Goal: Task Accomplishment & Management: Manage account settings

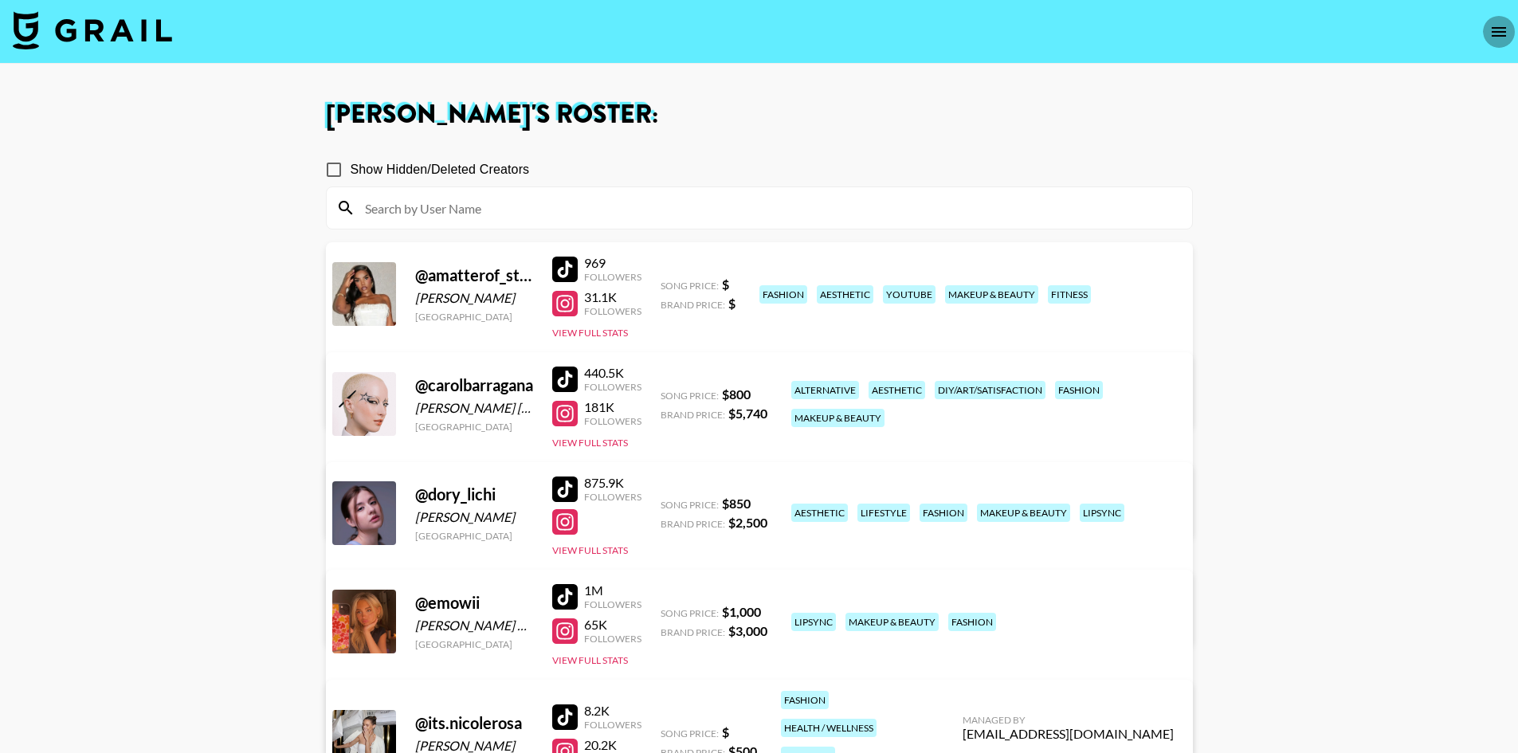
click at [1505, 33] on icon "open drawer" at bounding box center [1499, 31] width 19 height 19
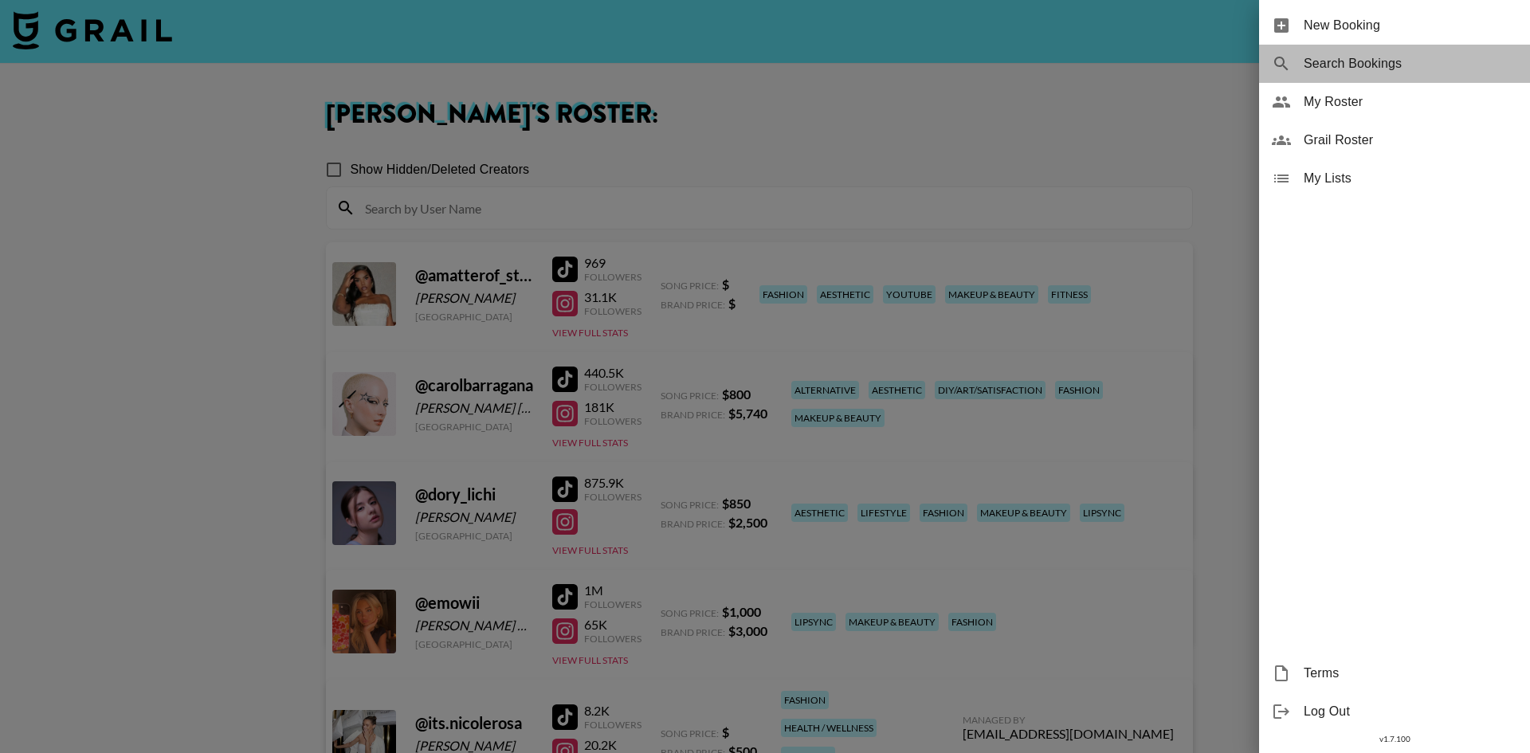
click at [1321, 63] on span "Search Bookings" at bounding box center [1411, 63] width 214 height 19
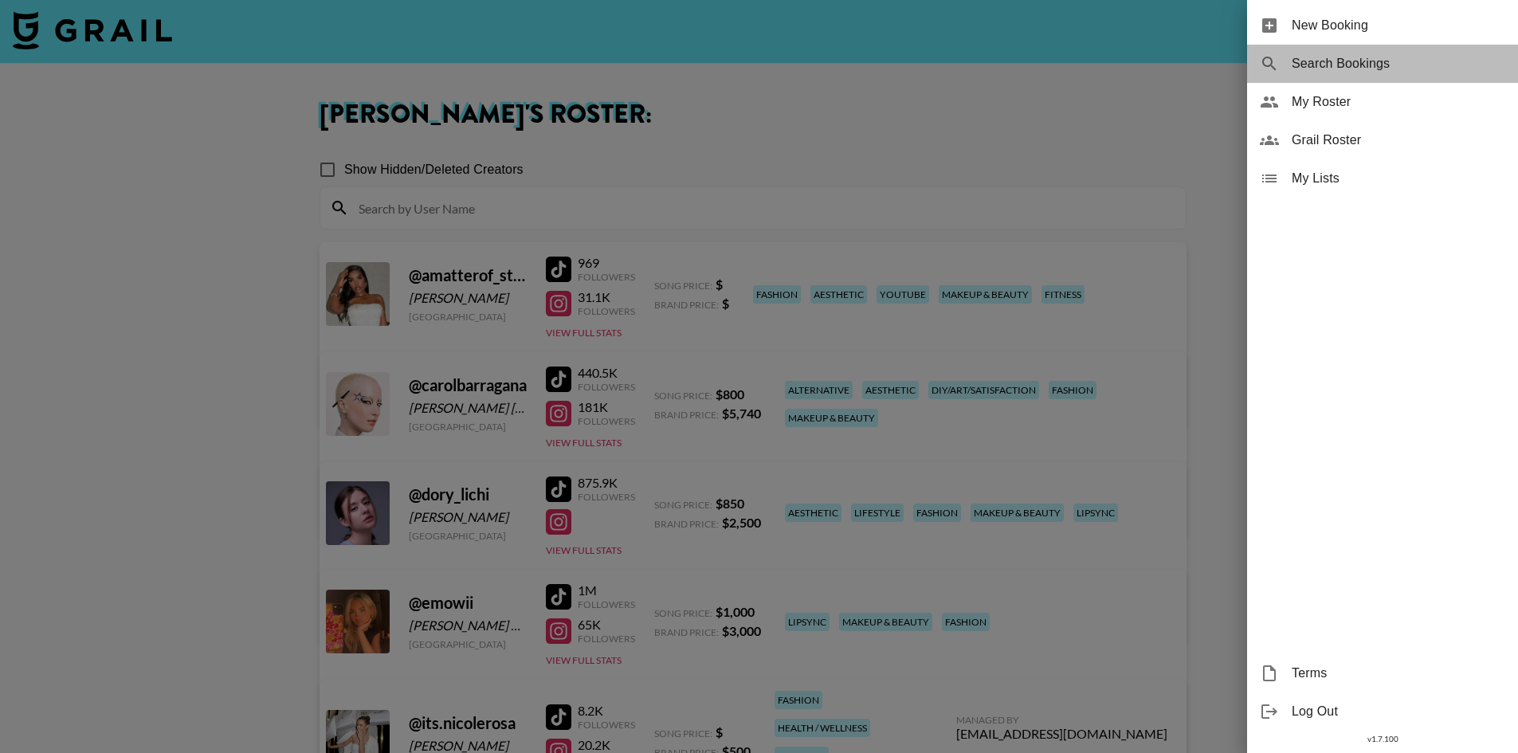
select select "id"
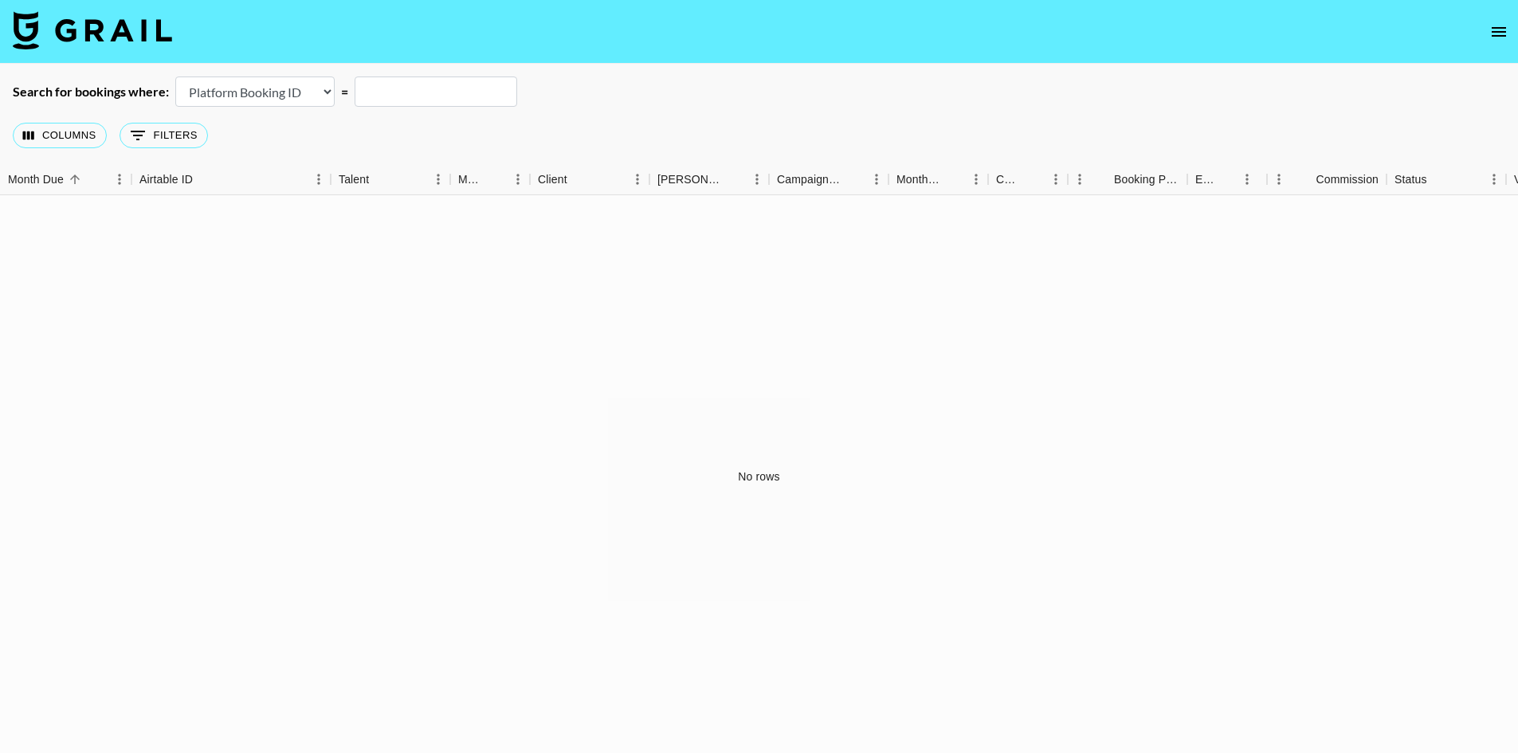
click at [32, 26] on img at bounding box center [92, 30] width 159 height 38
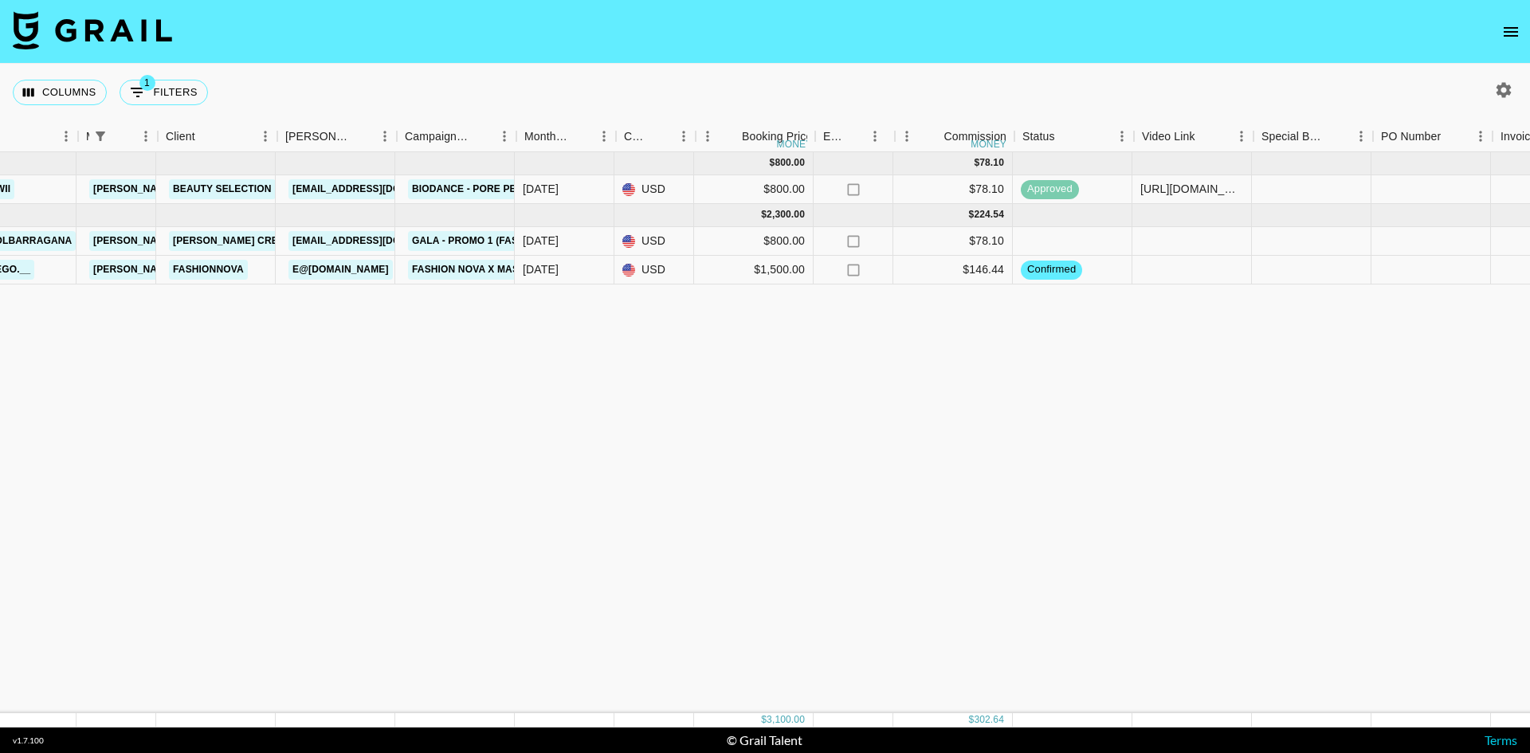
scroll to position [0, 372]
click at [1199, 489] on div "[DATE] ( 1 ) $ 800.00 $ 78.10 rec0e5bSccoqqw4tW emowii [PERSON_NAME][EMAIL_ADDR…" at bounding box center [951, 432] width 2646 height 561
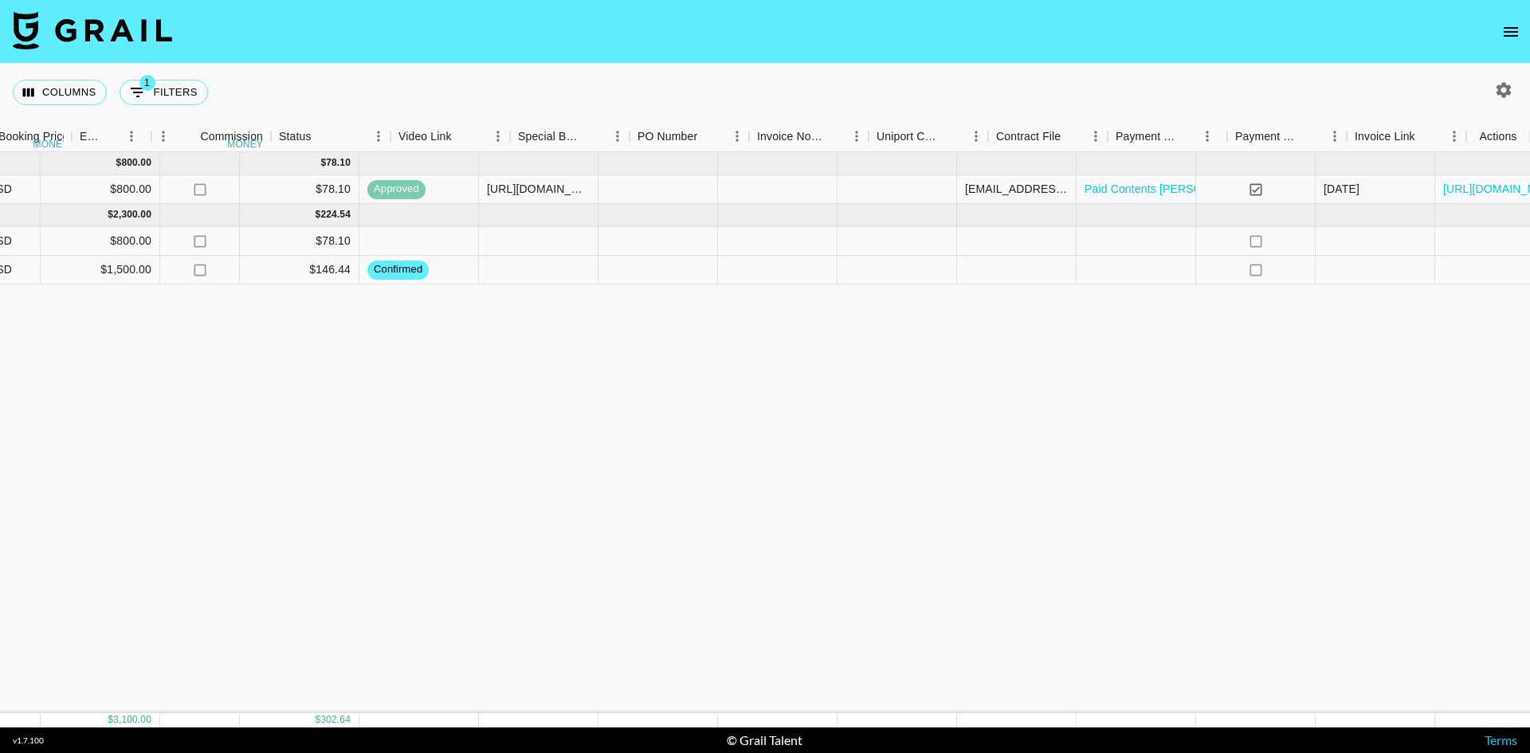
scroll to position [0, 1116]
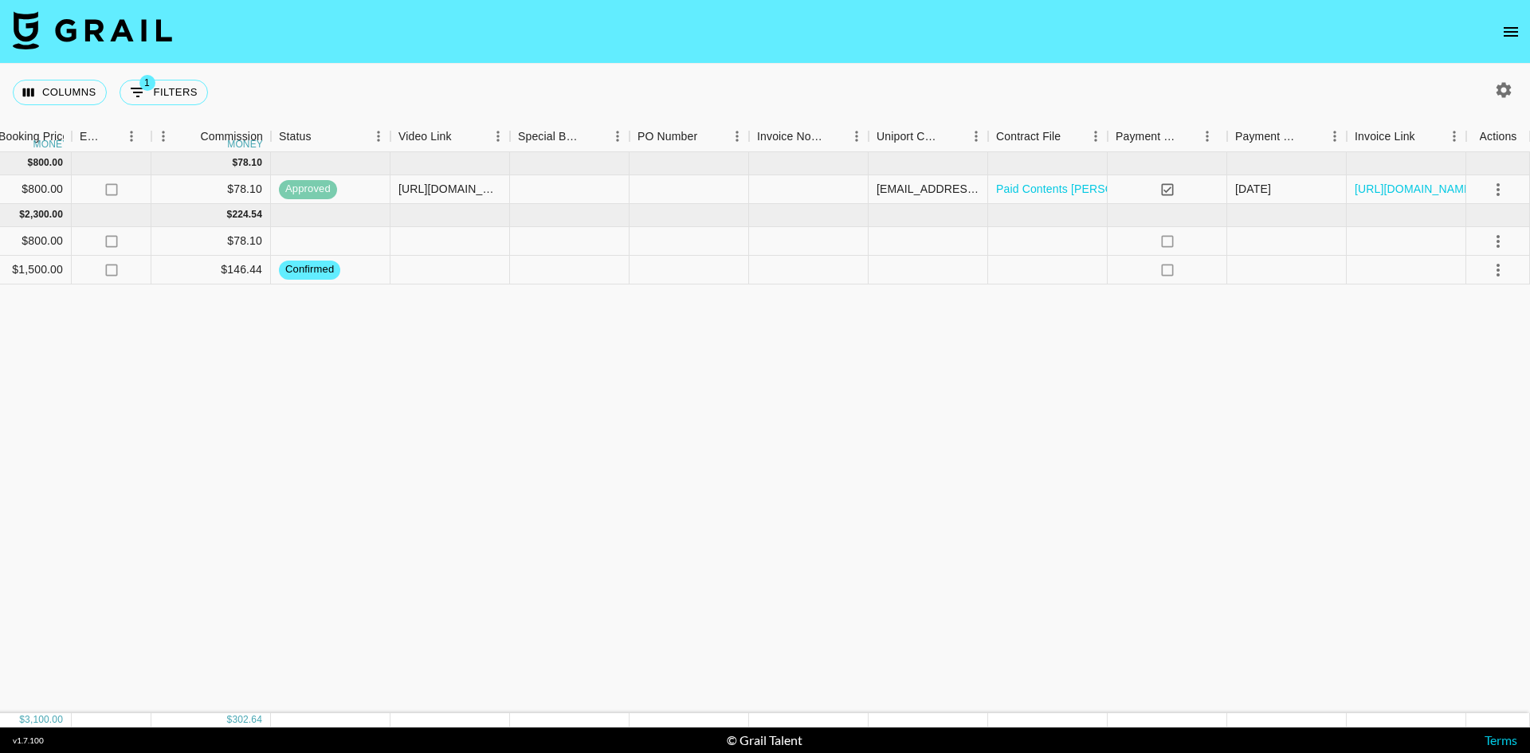
click at [1518, 19] on button "open drawer" at bounding box center [1511, 32] width 32 height 32
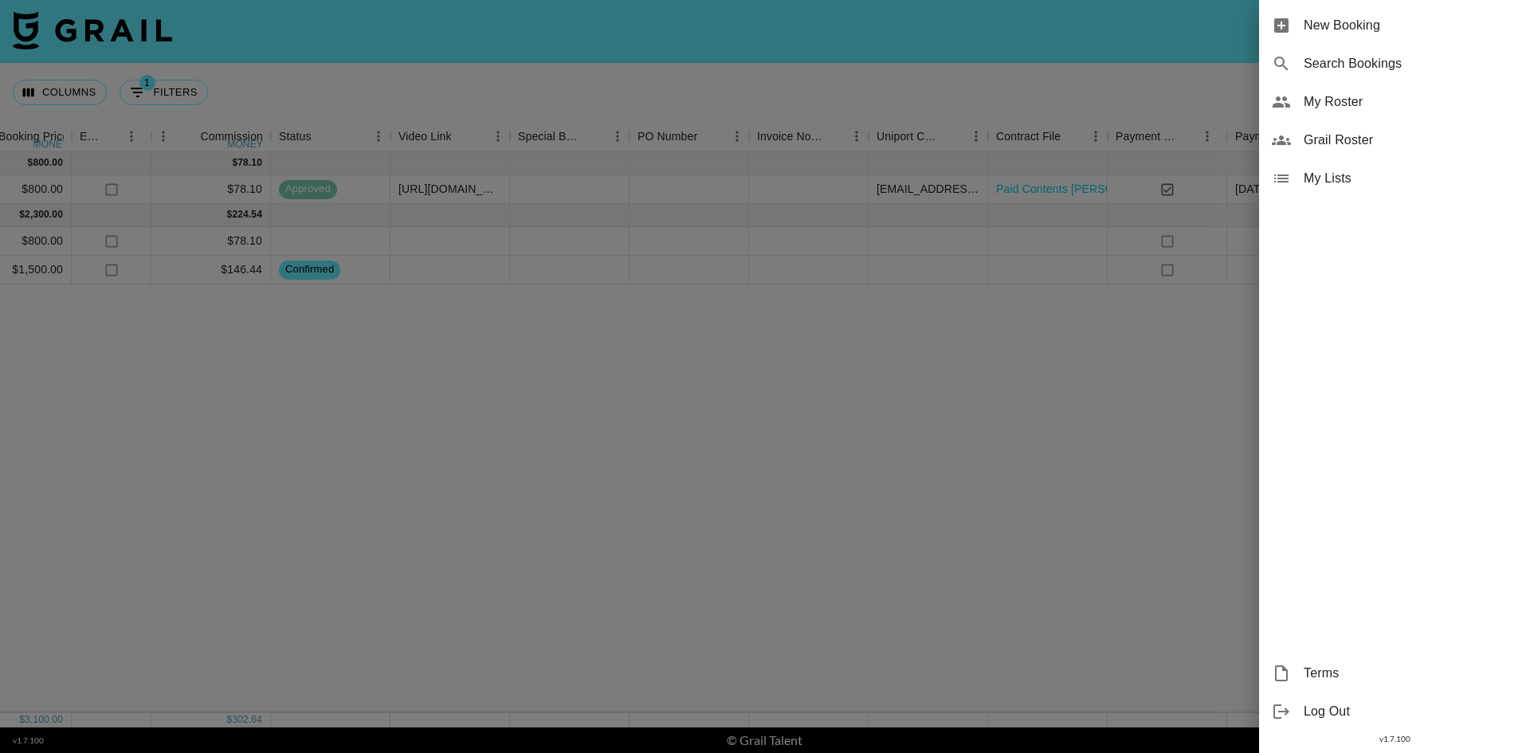
click at [1367, 104] on span "My Roster" at bounding box center [1411, 101] width 214 height 19
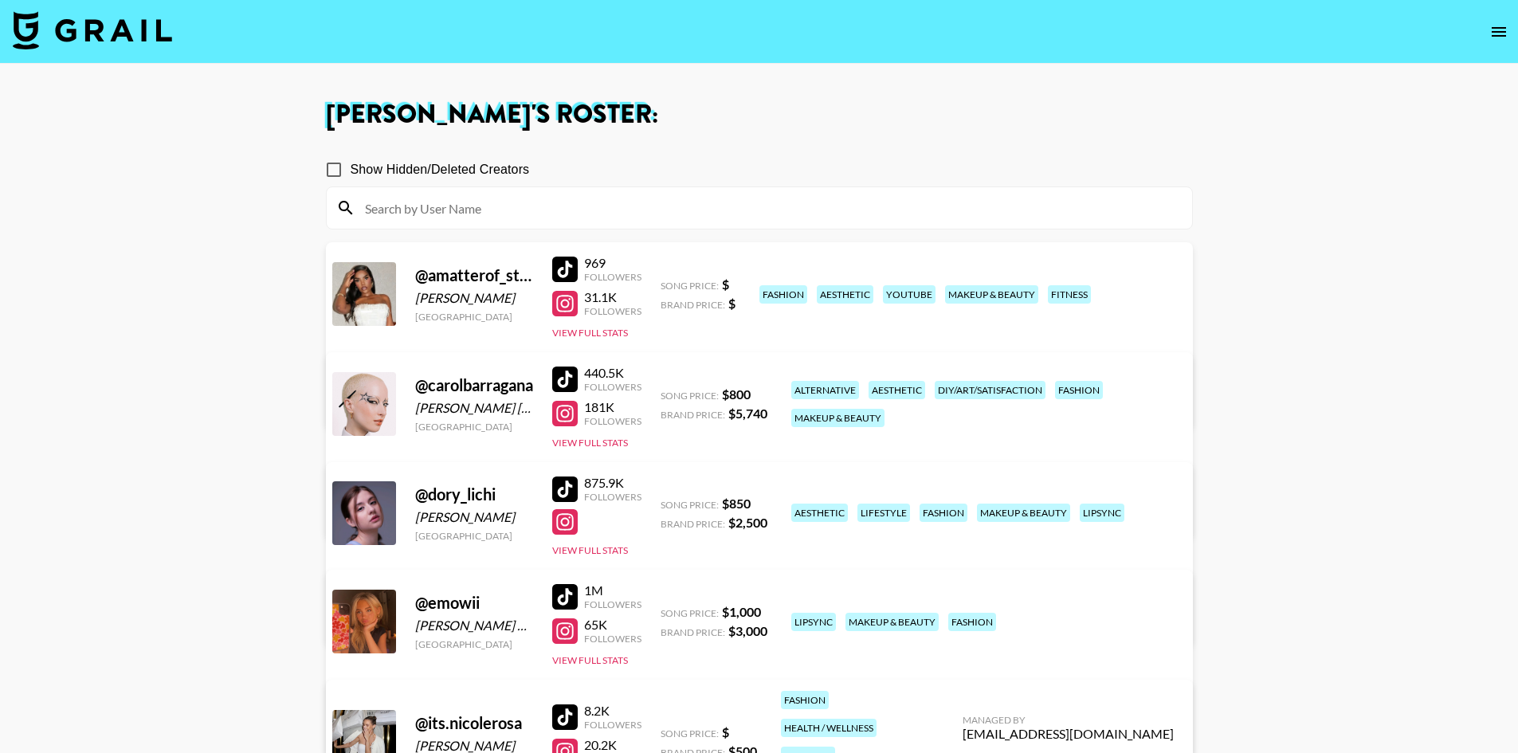
click at [206, 194] on main "[PERSON_NAME] 's Roster: Show Hidden/Deleted Creators @ amatterof_style [PERSON…" at bounding box center [759, 666] width 1518 height 1204
click at [1500, 45] on button "open drawer" at bounding box center [1499, 32] width 32 height 32
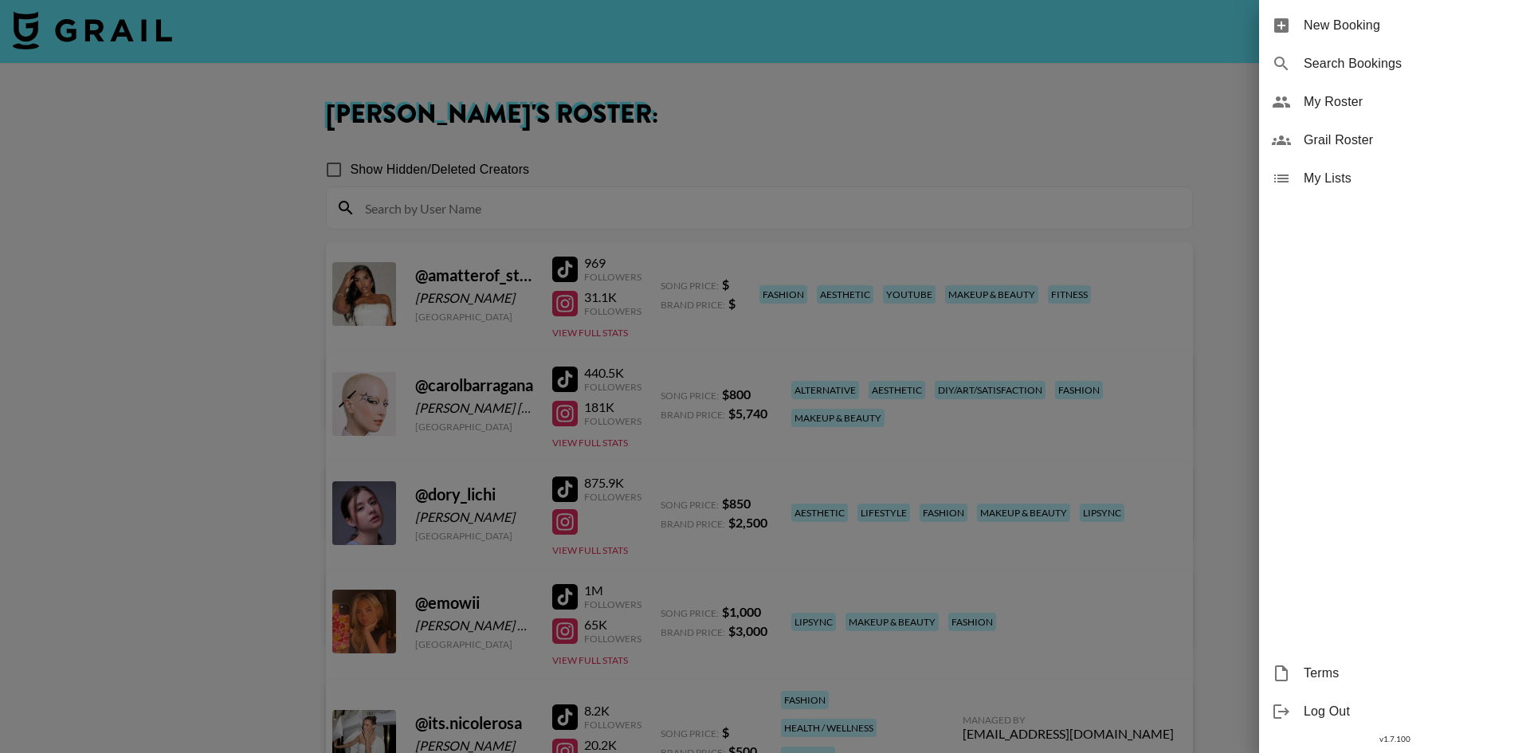
click at [979, 100] on div at bounding box center [765, 376] width 1530 height 753
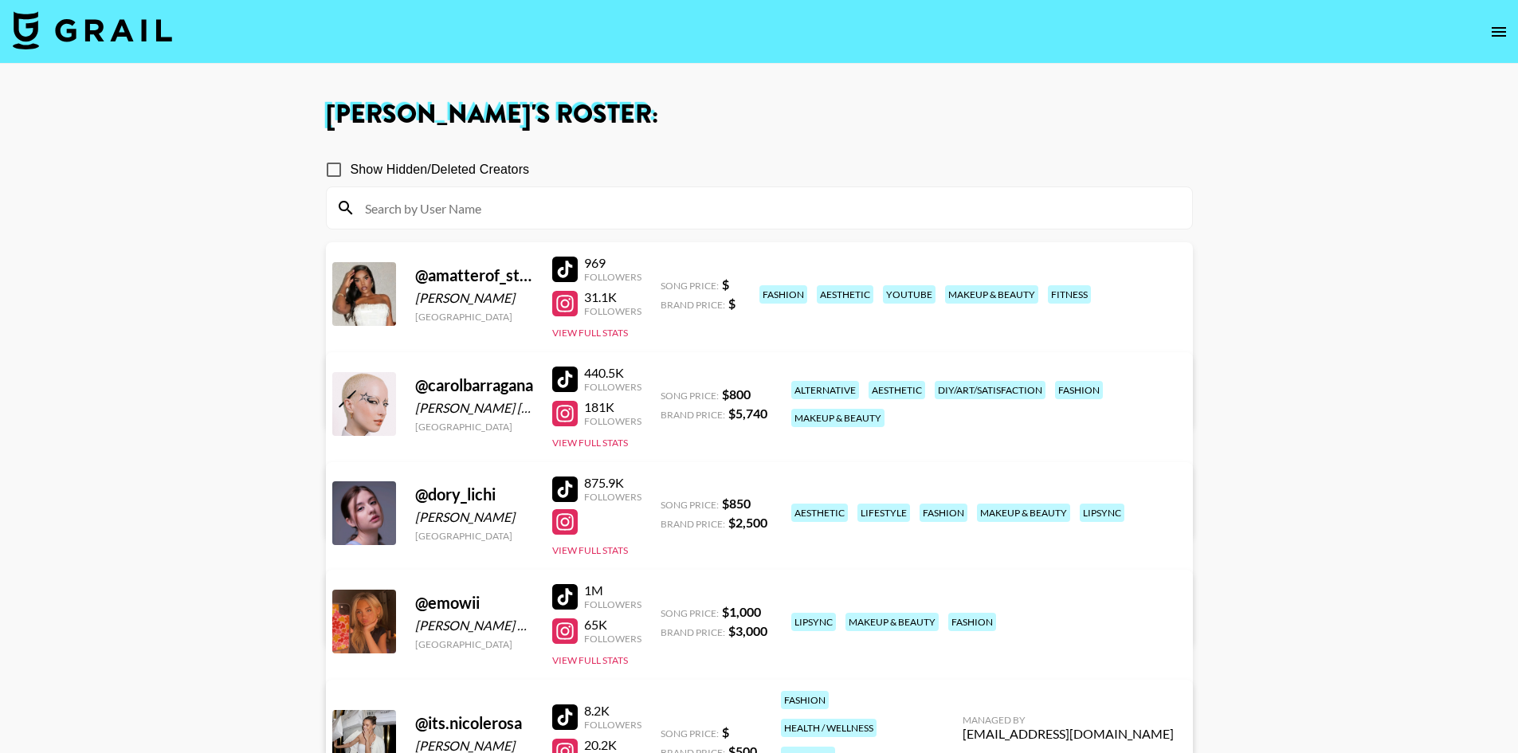
click at [130, 36] on img at bounding box center [92, 30] width 159 height 38
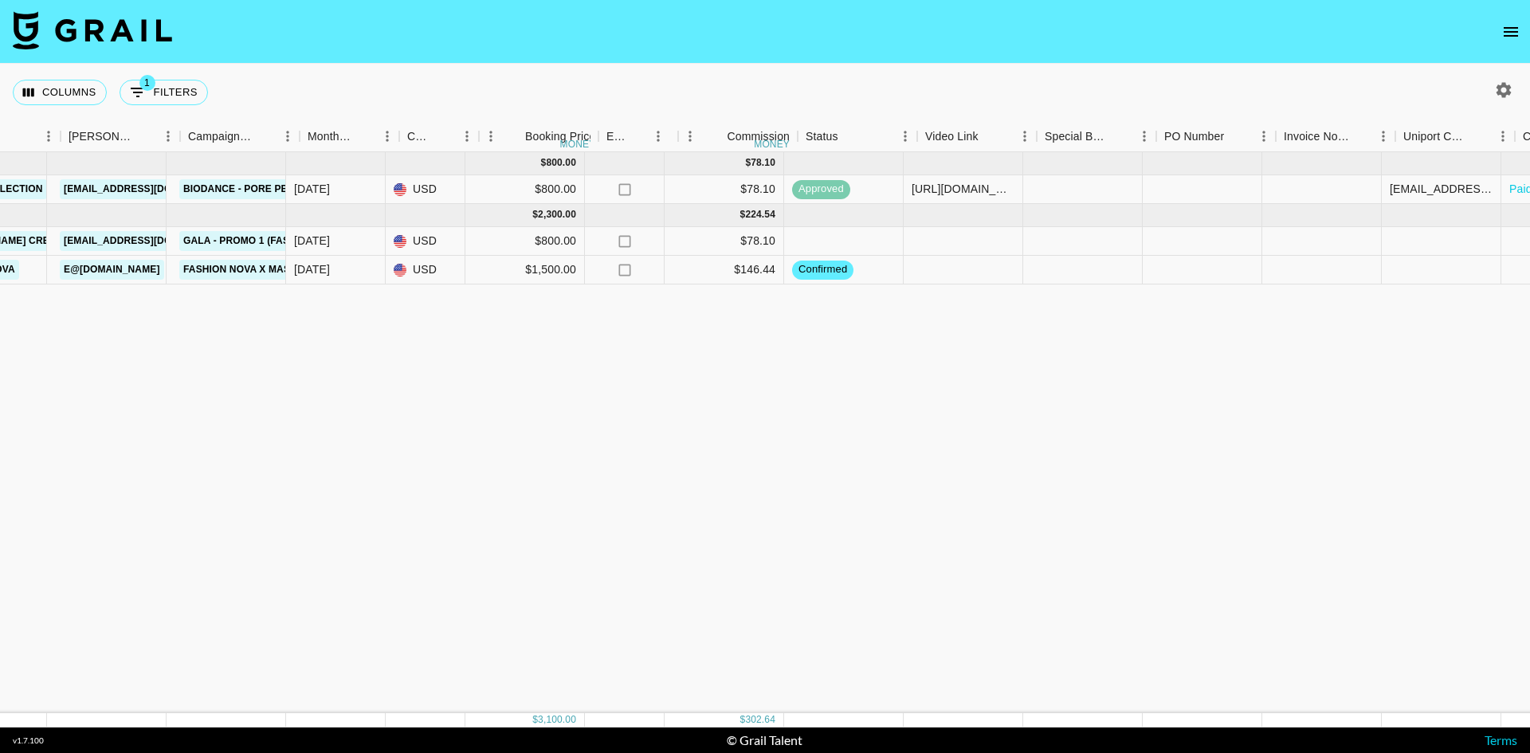
scroll to position [0, 811]
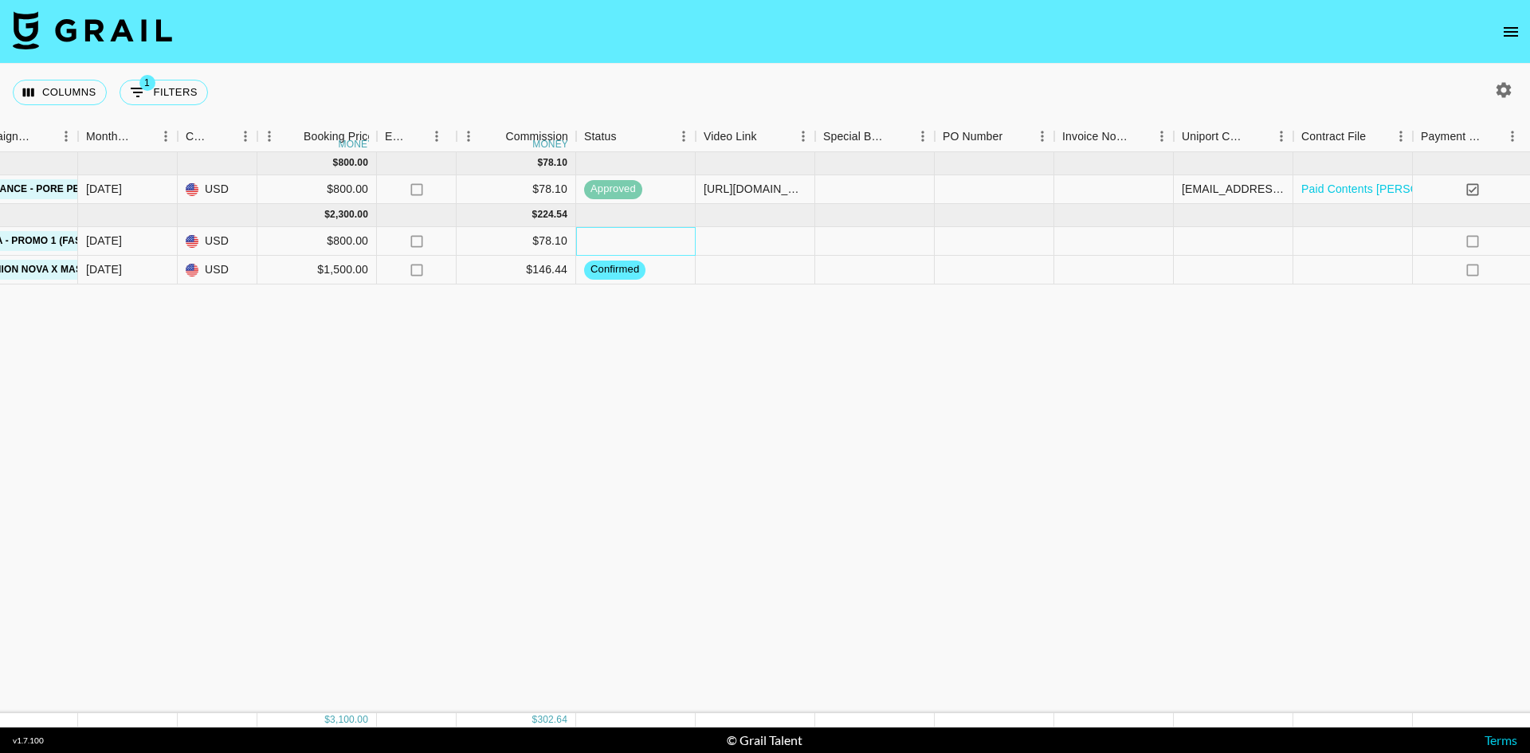
click at [633, 234] on div at bounding box center [636, 241] width 120 height 29
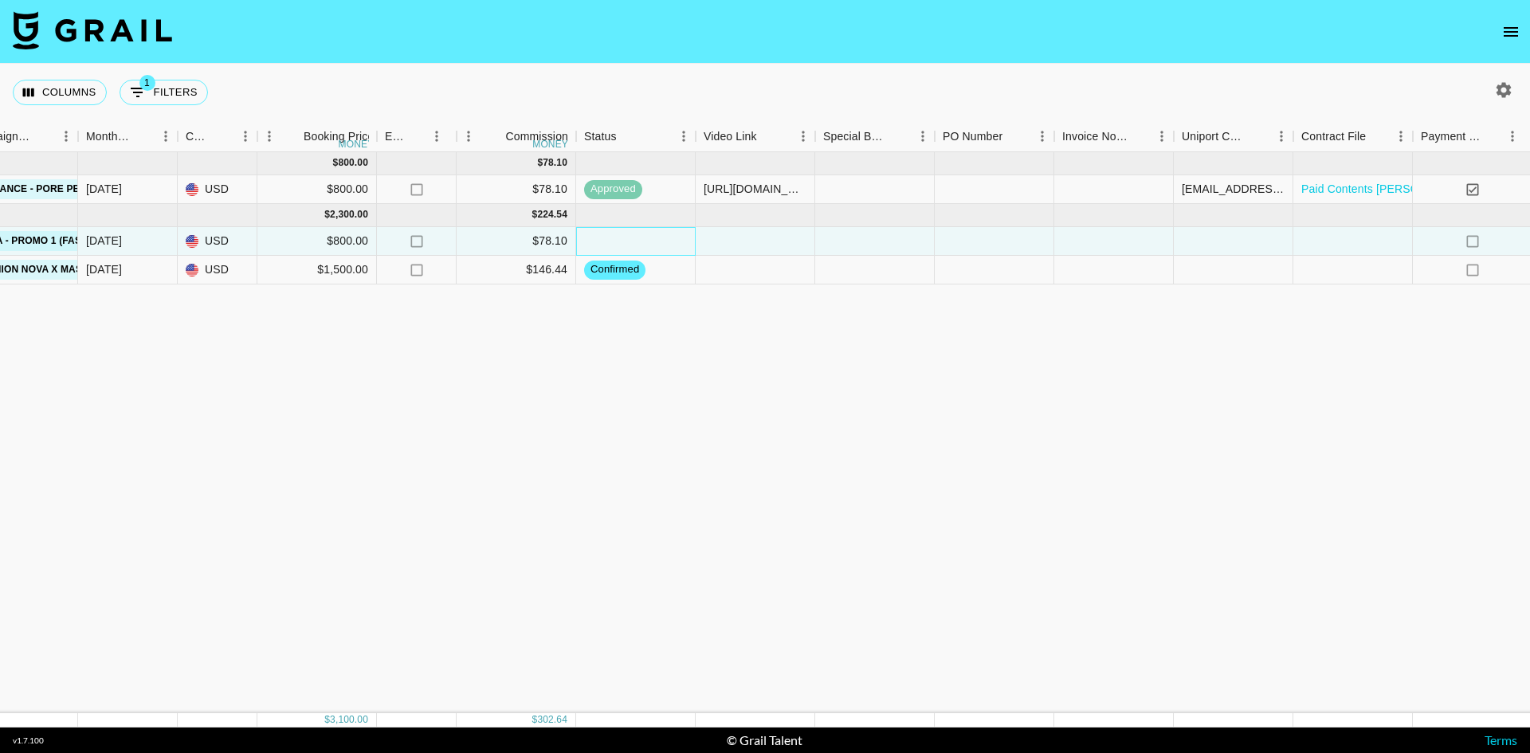
click at [657, 240] on div at bounding box center [636, 241] width 120 height 29
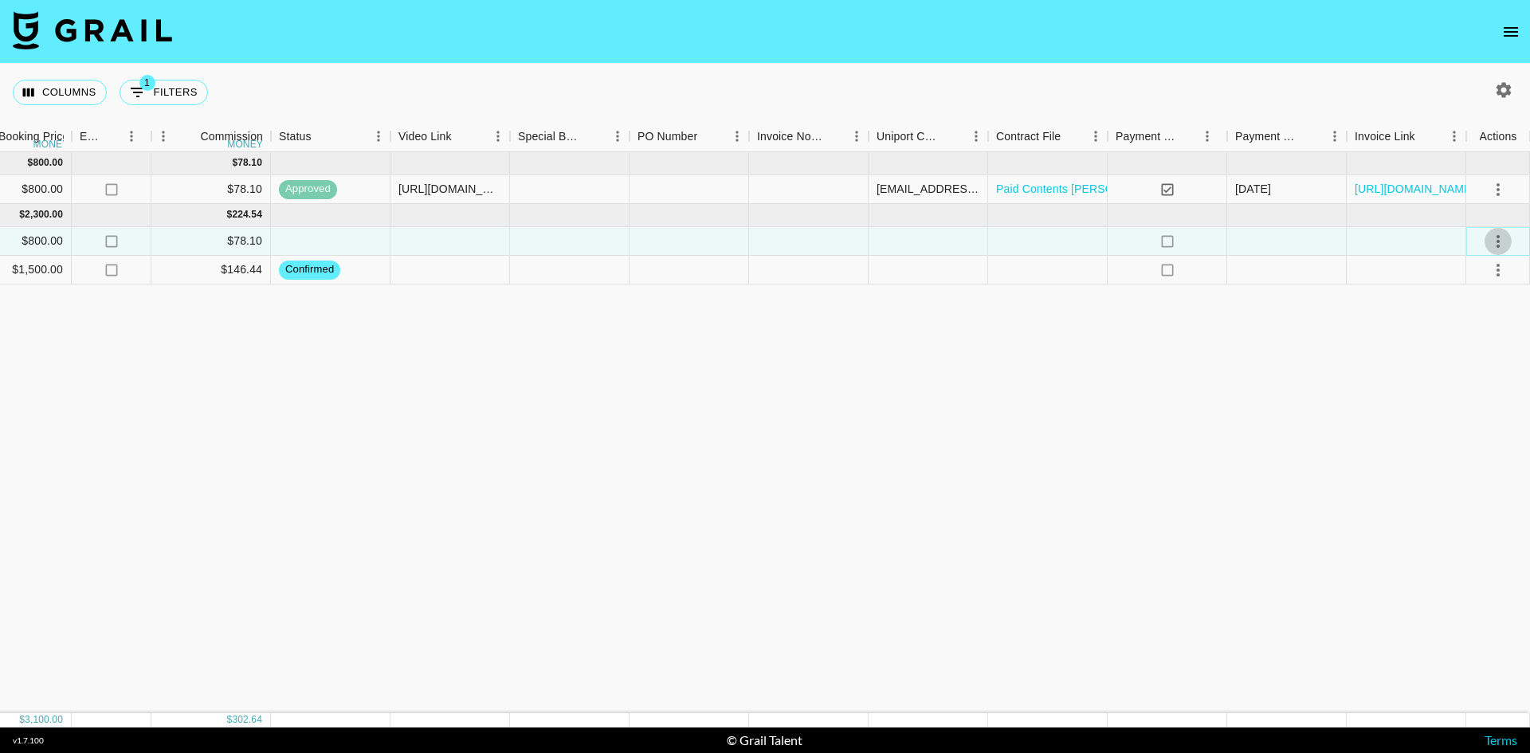
click at [1503, 239] on icon "select merge strategy" at bounding box center [1498, 241] width 19 height 19
click at [1476, 273] on li "Confirm" at bounding box center [1479, 275] width 104 height 29
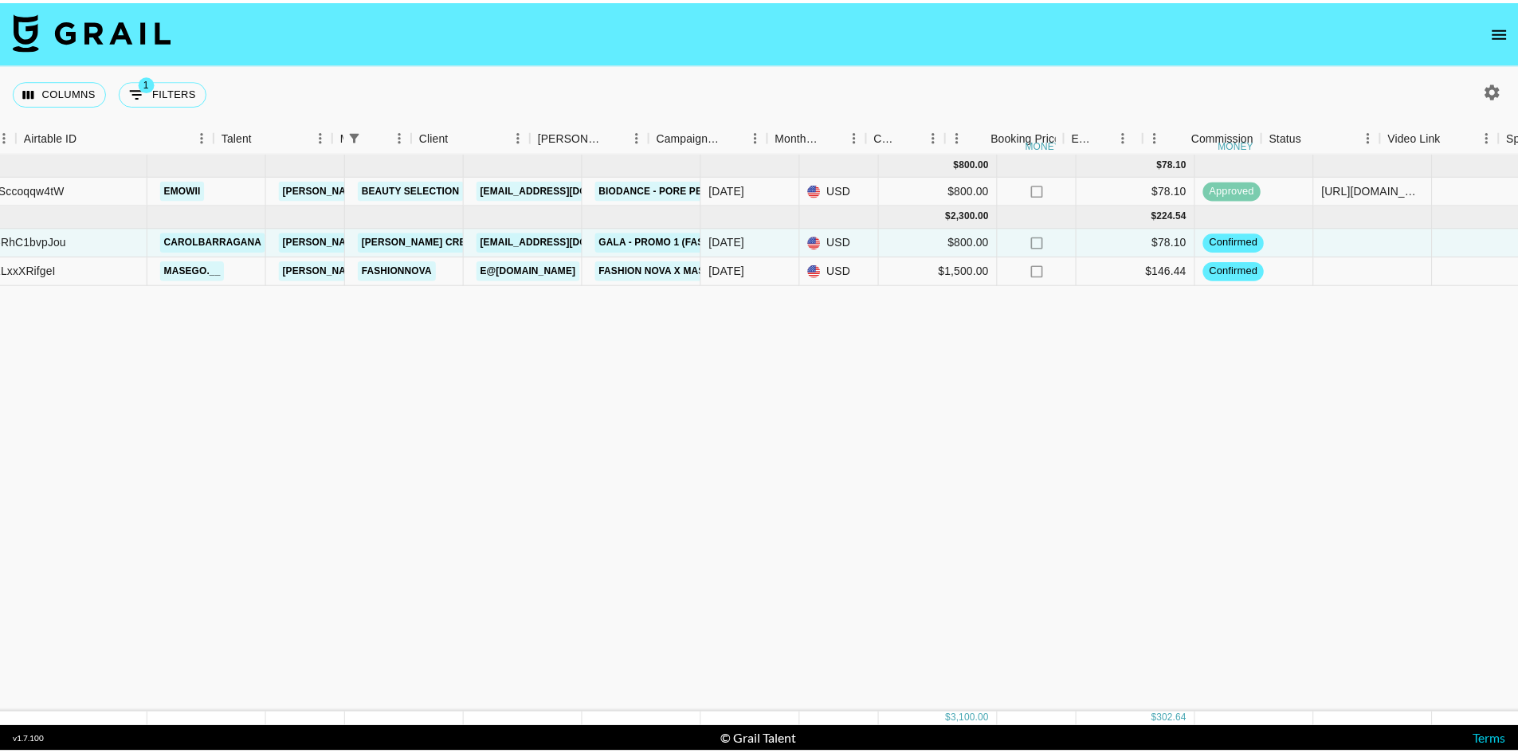
scroll to position [0, 105]
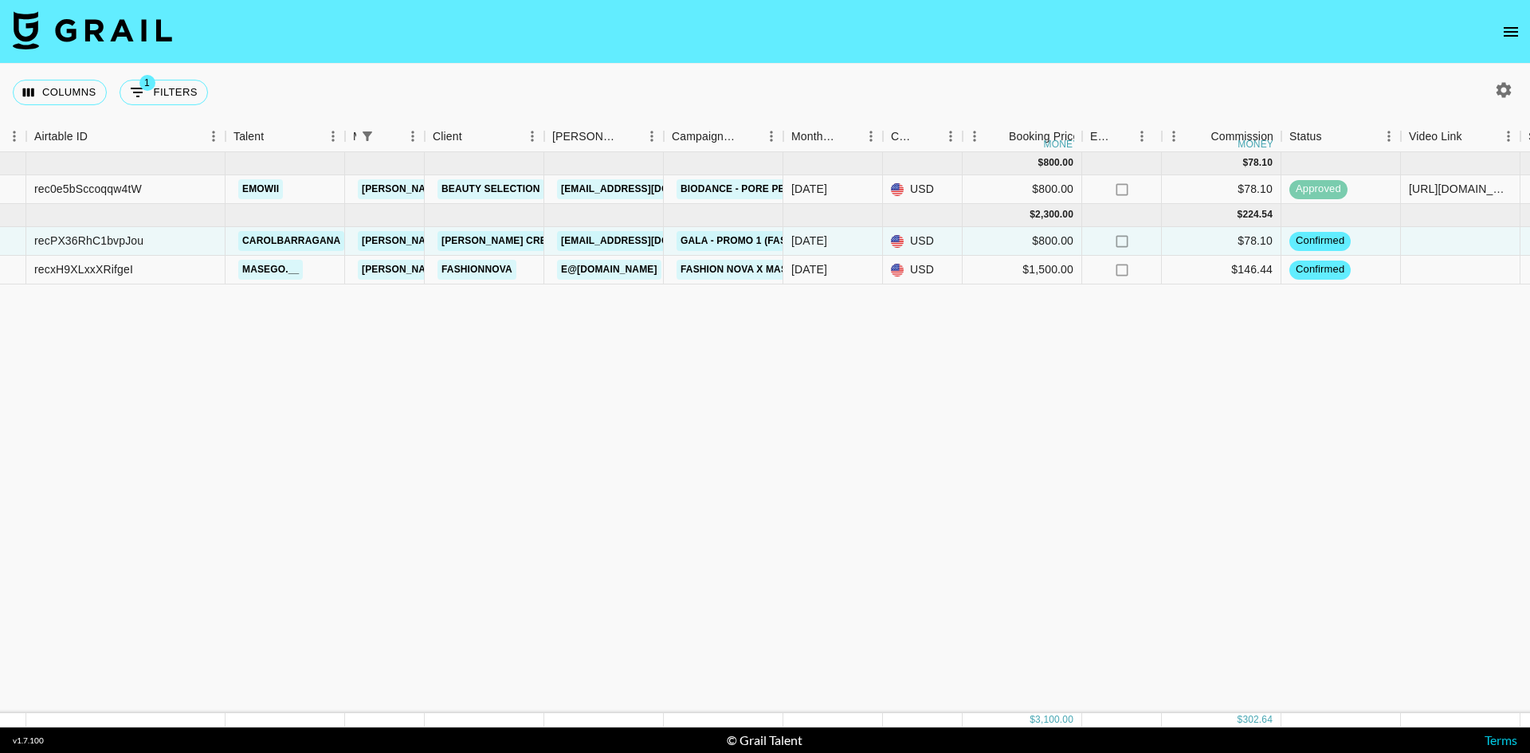
click at [811, 450] on div "[DATE] ( 1 ) $ 800.00 $ 78.10 rec0e5bSccoqqw4tW emowii [PERSON_NAME][EMAIL_ADDR…" at bounding box center [1218, 432] width 2646 height 561
click at [349, 434] on div "[DATE] ( 1 ) $ 800.00 $ 78.10 rec0e5bSccoqqw4tW emowii [PERSON_NAME][EMAIL_ADDR…" at bounding box center [1218, 432] width 2646 height 561
click at [1513, 27] on icon "open drawer" at bounding box center [1511, 32] width 14 height 10
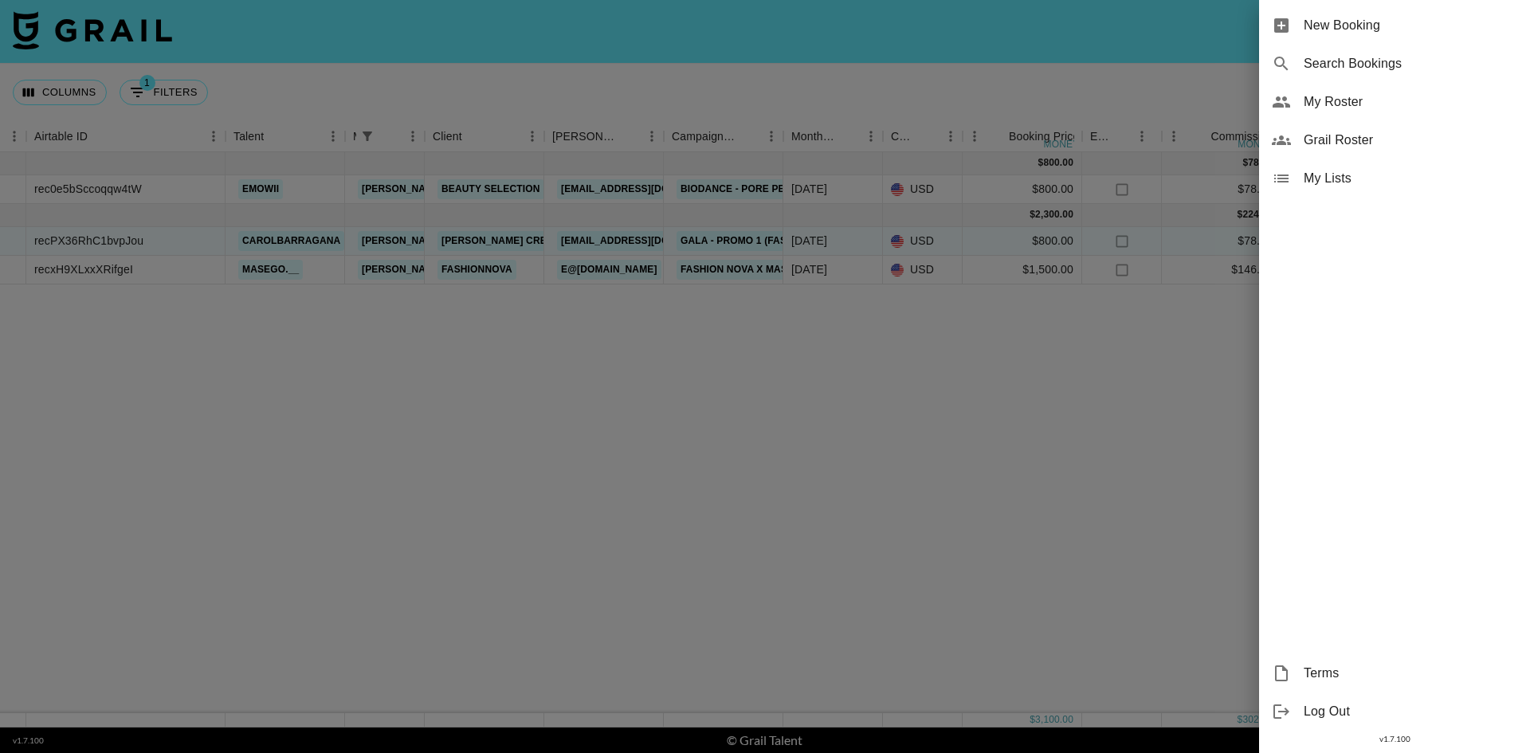
click at [1350, 92] on span "My Roster" at bounding box center [1411, 101] width 214 height 19
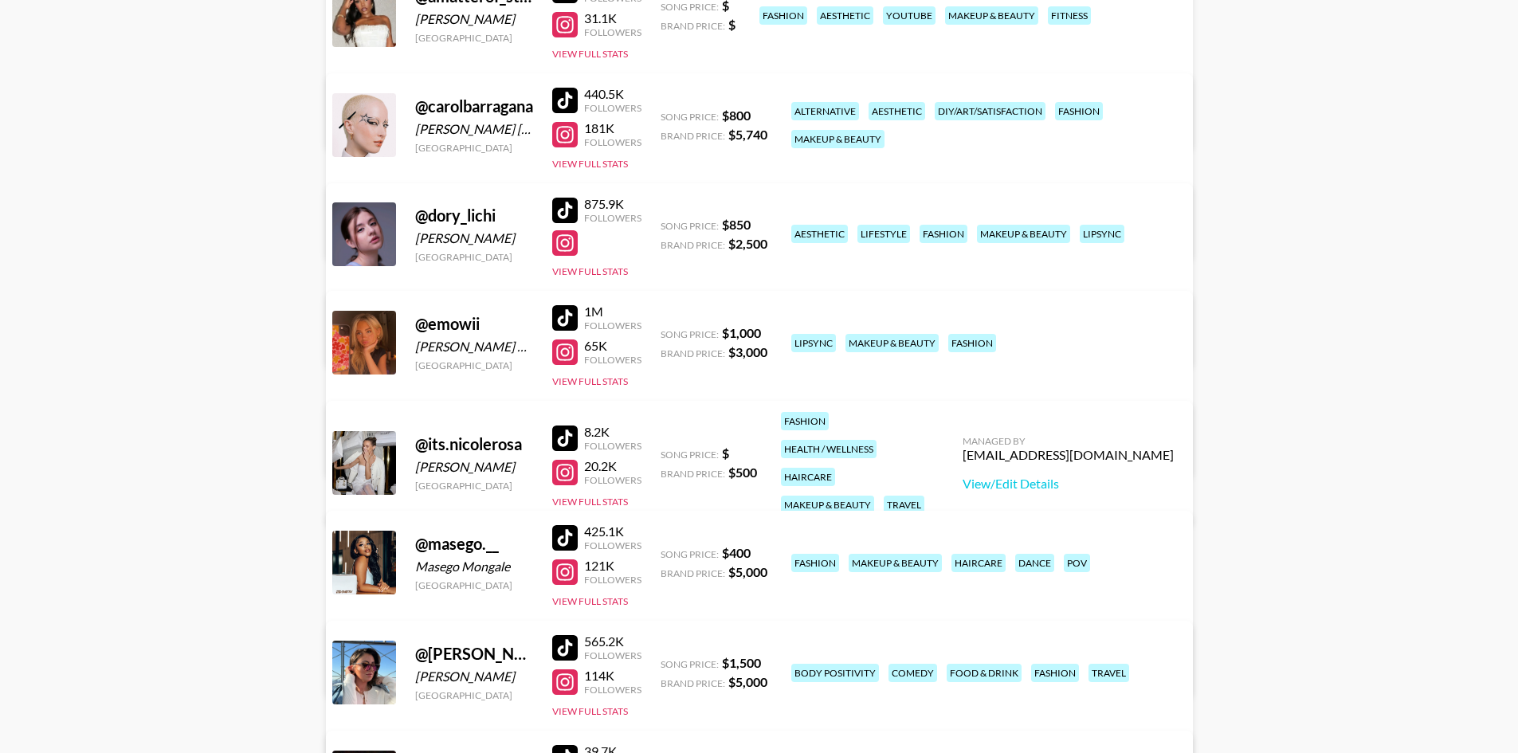
scroll to position [159, 0]
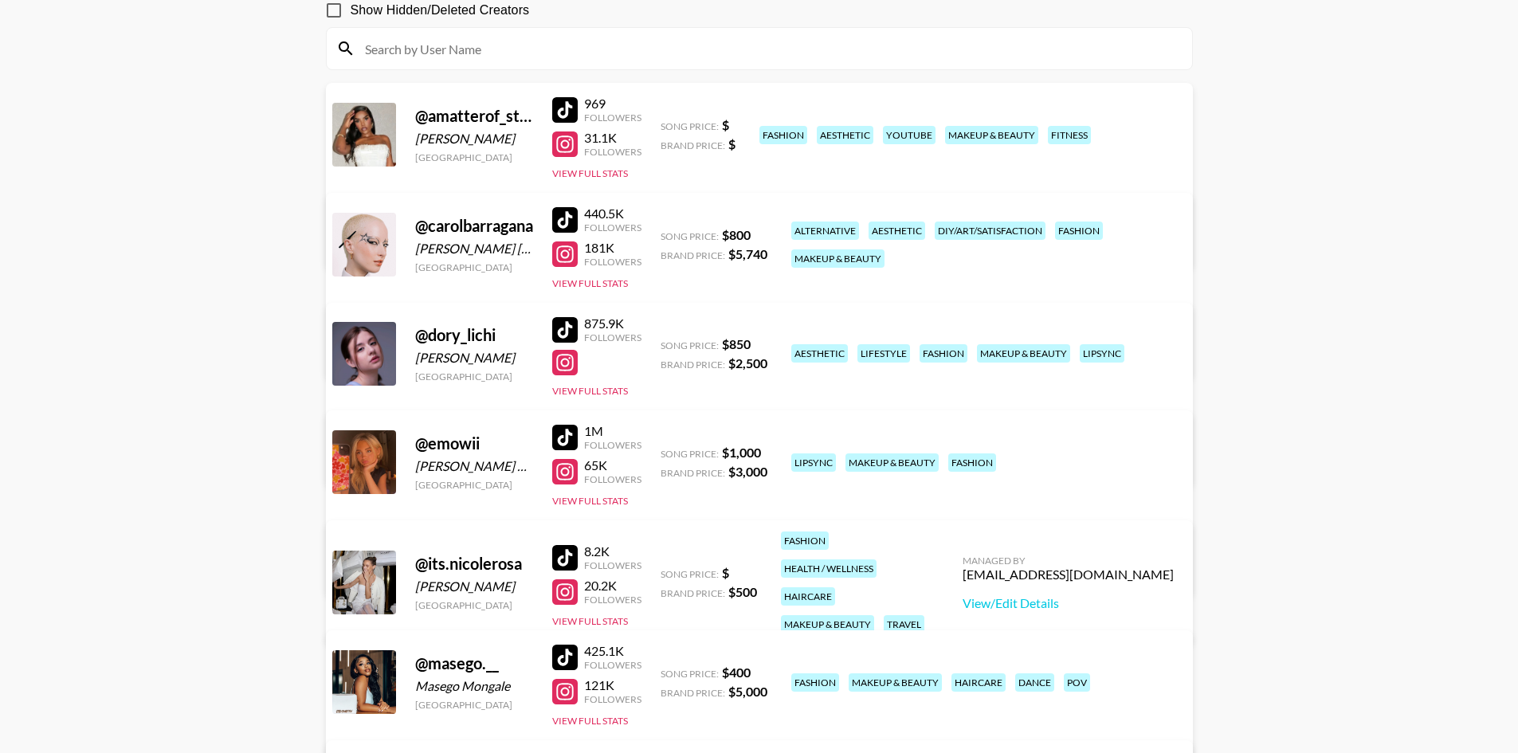
click at [573, 219] on div at bounding box center [565, 220] width 26 height 26
click at [765, 344] on link "View/Edit Details" at bounding box center [560, 352] width 410 height 16
click at [570, 240] on div "181K Followers" at bounding box center [596, 254] width 89 height 28
click at [567, 253] on div at bounding box center [565, 254] width 26 height 26
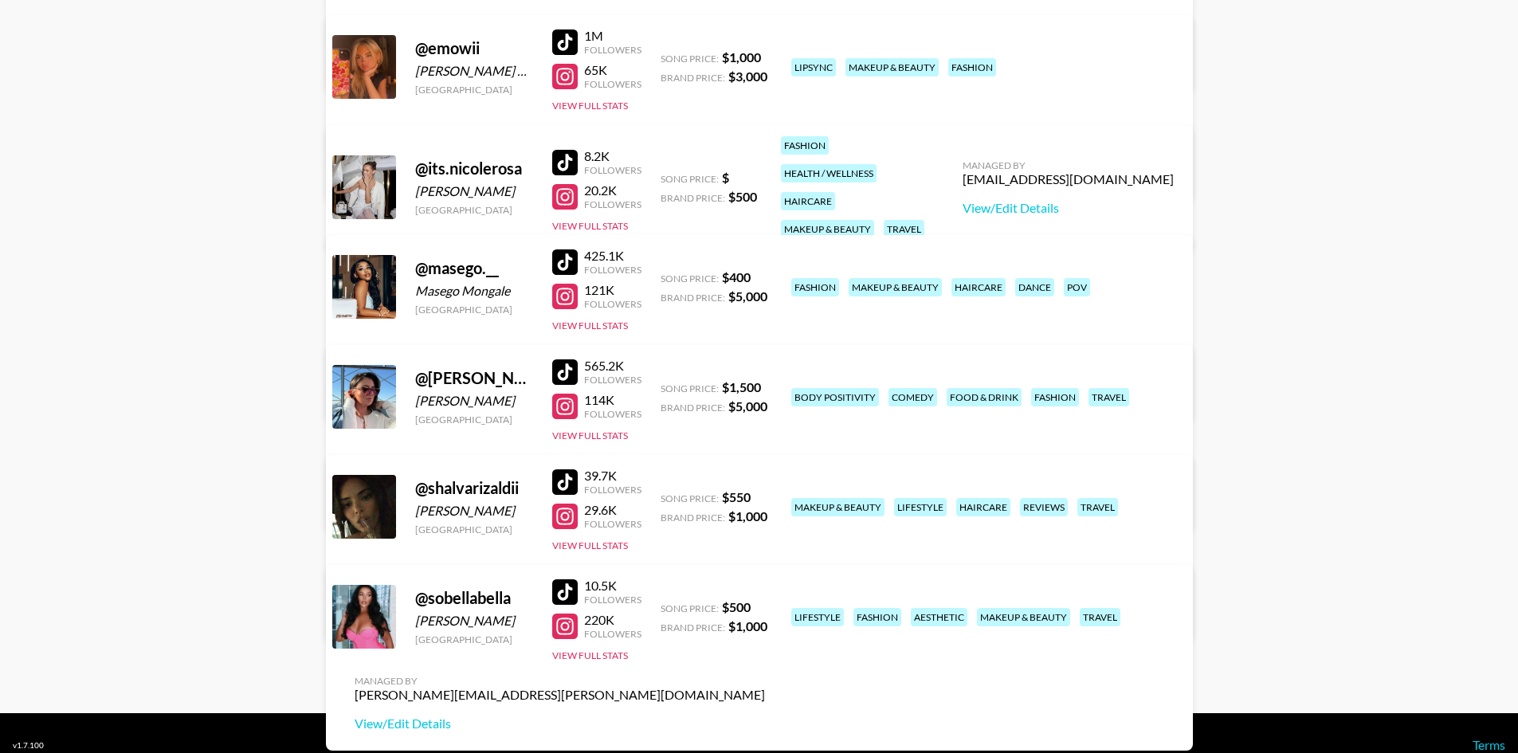
scroll to position [579, 0]
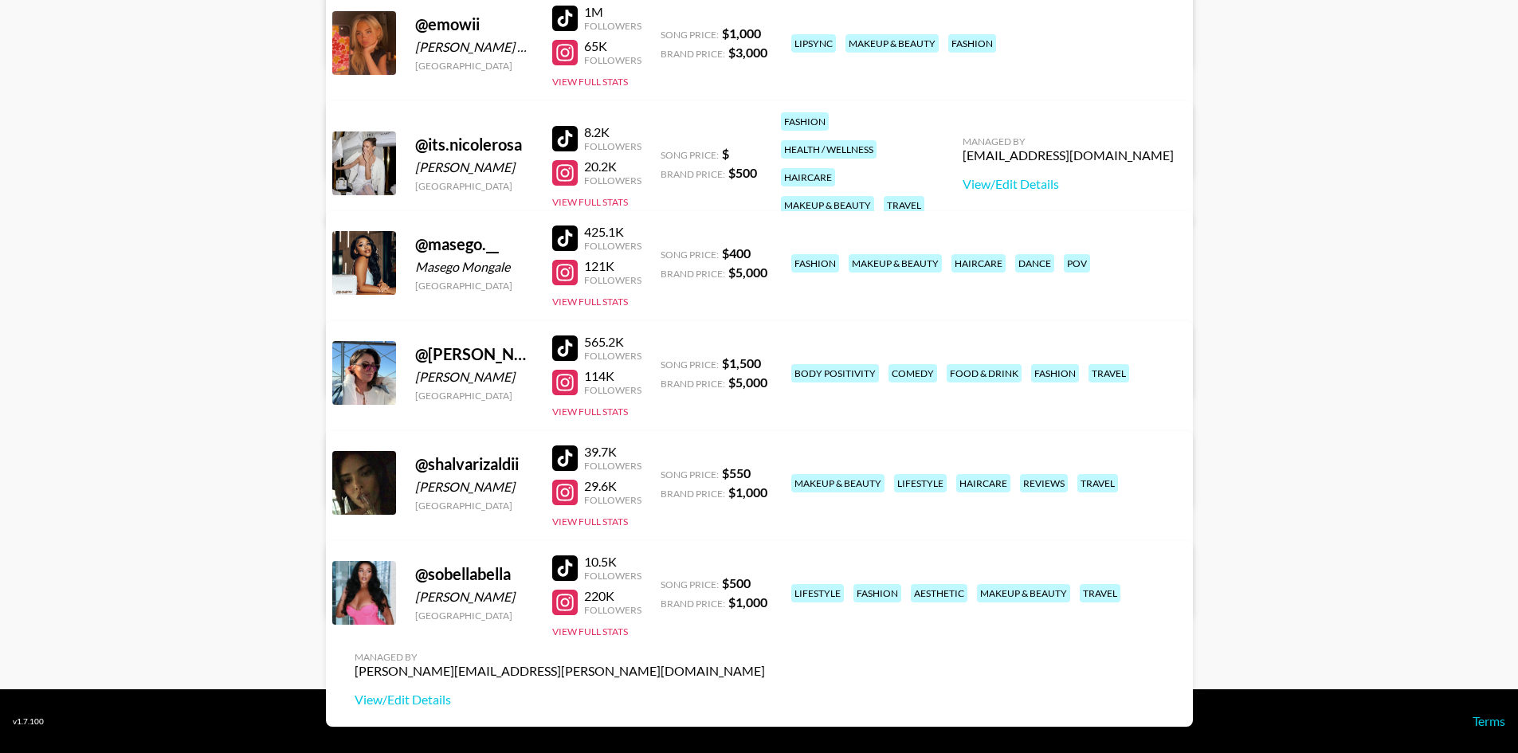
click at [570, 453] on div at bounding box center [565, 459] width 26 height 26
click at [568, 487] on div at bounding box center [565, 493] width 26 height 26
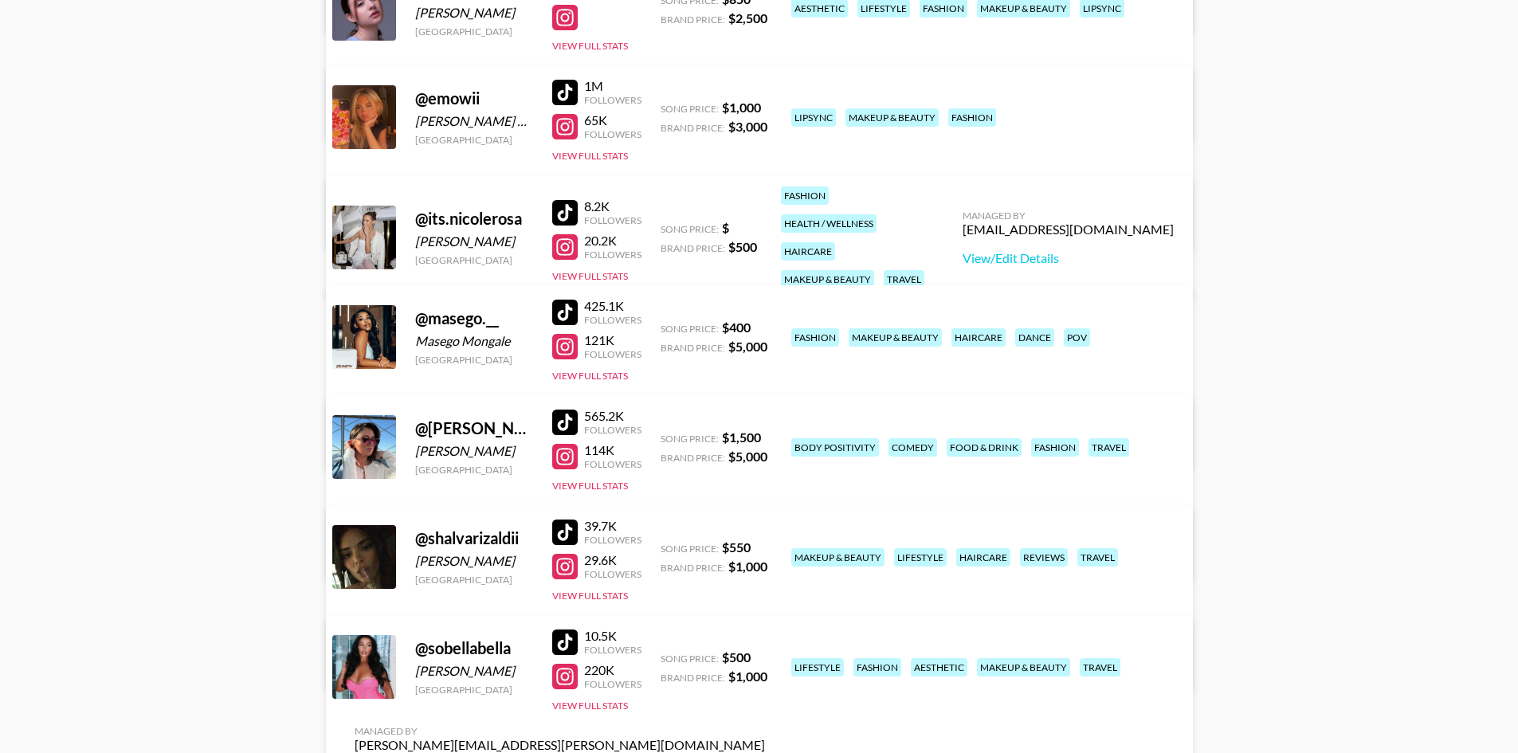
scroll to position [499, 0]
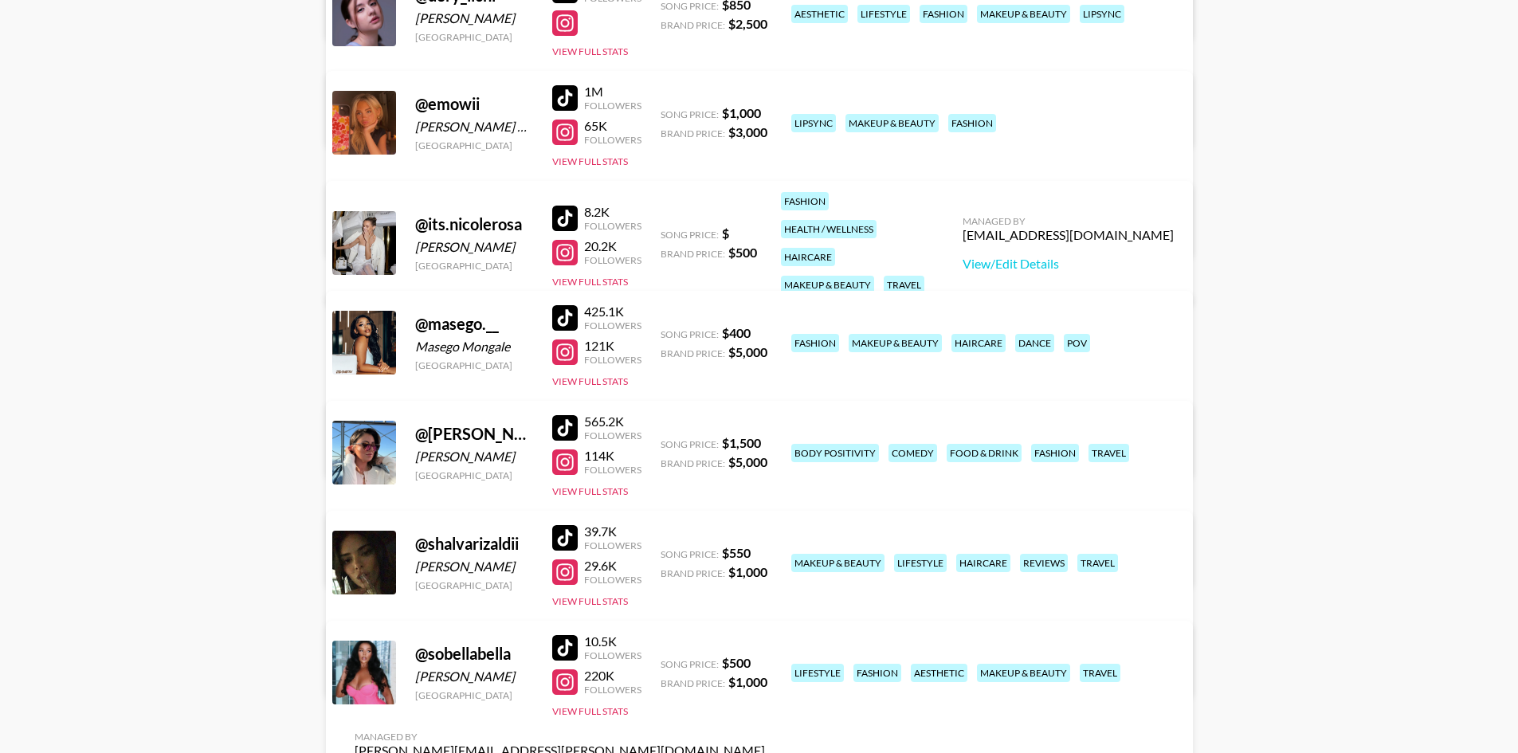
click at [565, 96] on div at bounding box center [565, 98] width 26 height 26
click at [569, 131] on div at bounding box center [565, 133] width 26 height 26
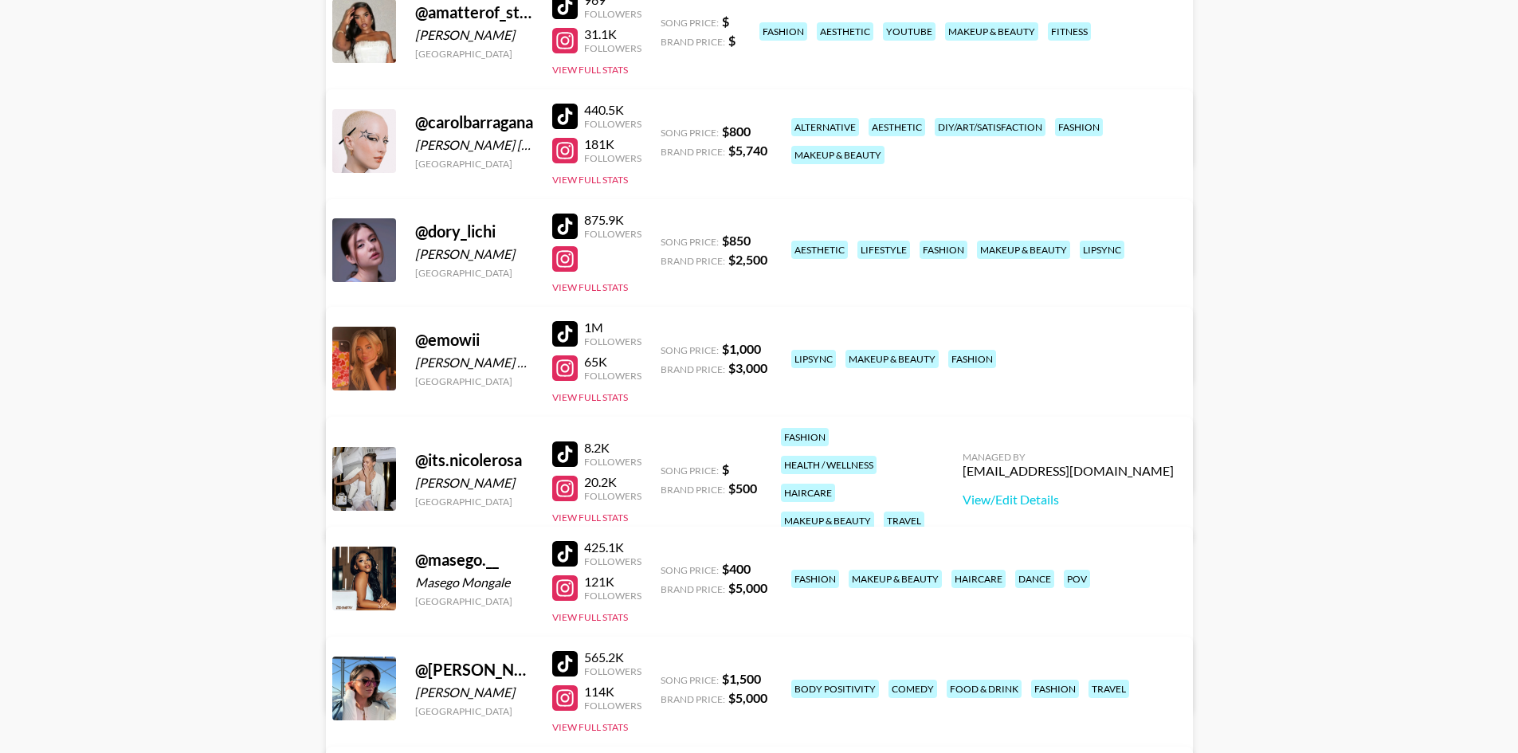
scroll to position [260, 0]
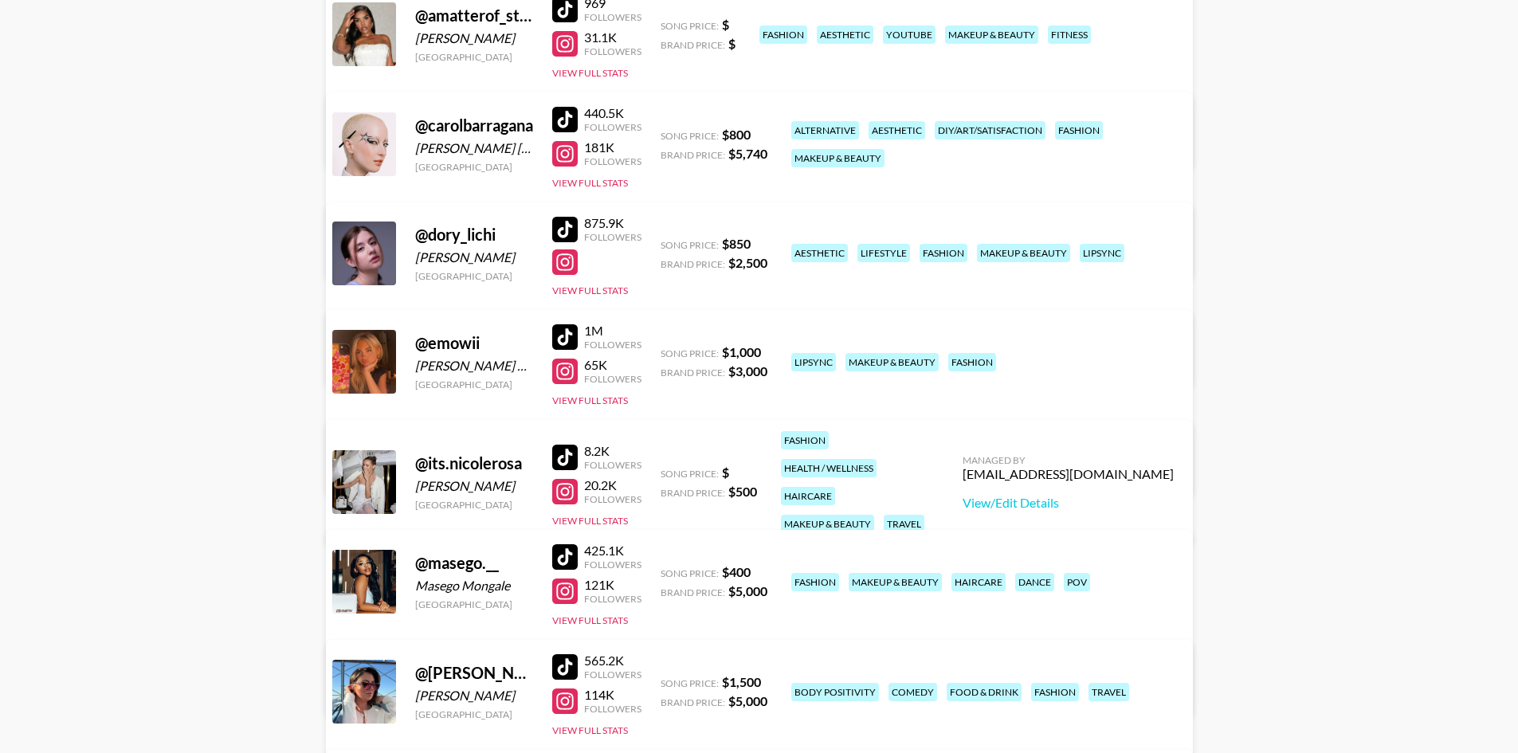
click at [556, 230] on div at bounding box center [565, 230] width 26 height 26
click at [560, 231] on div at bounding box center [565, 230] width 26 height 26
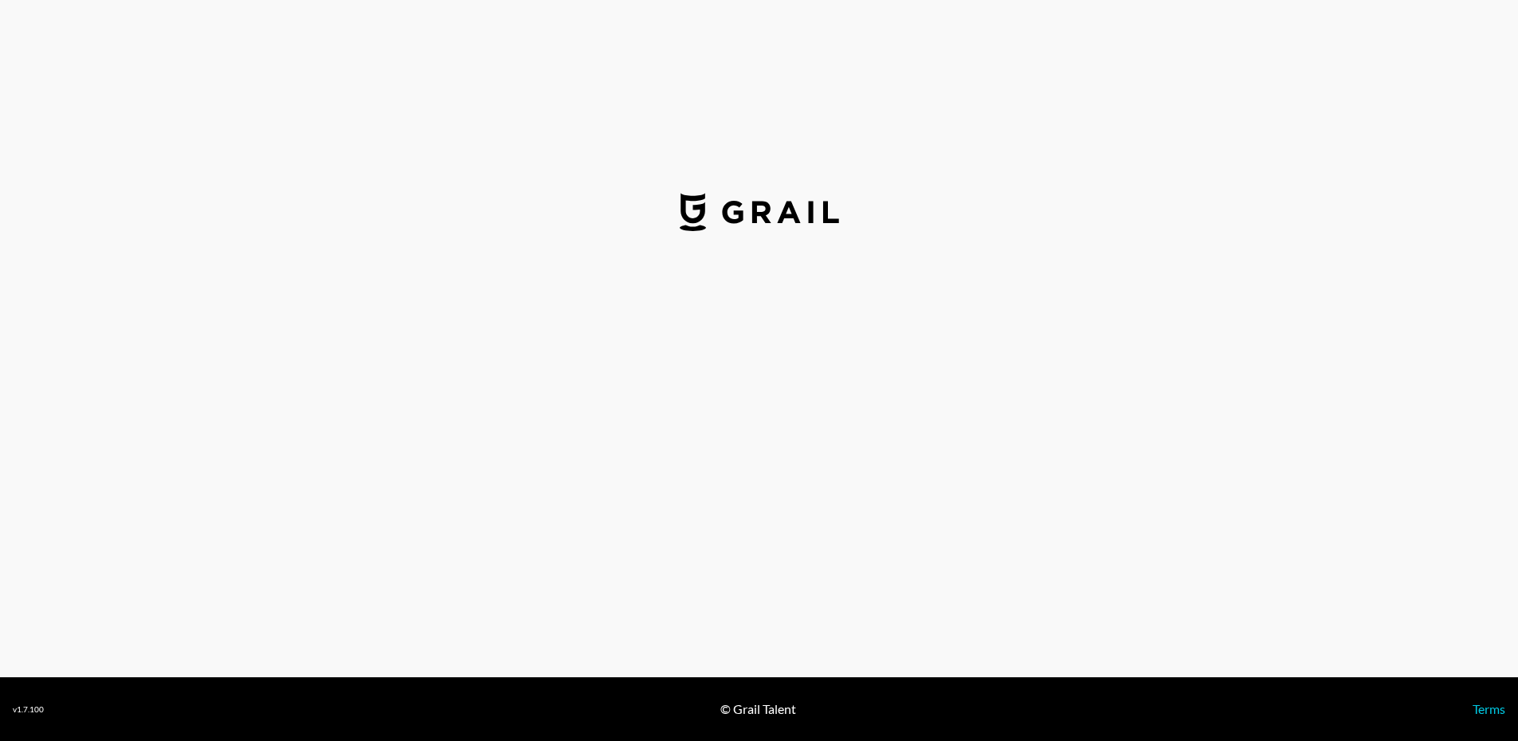
select select "USD"
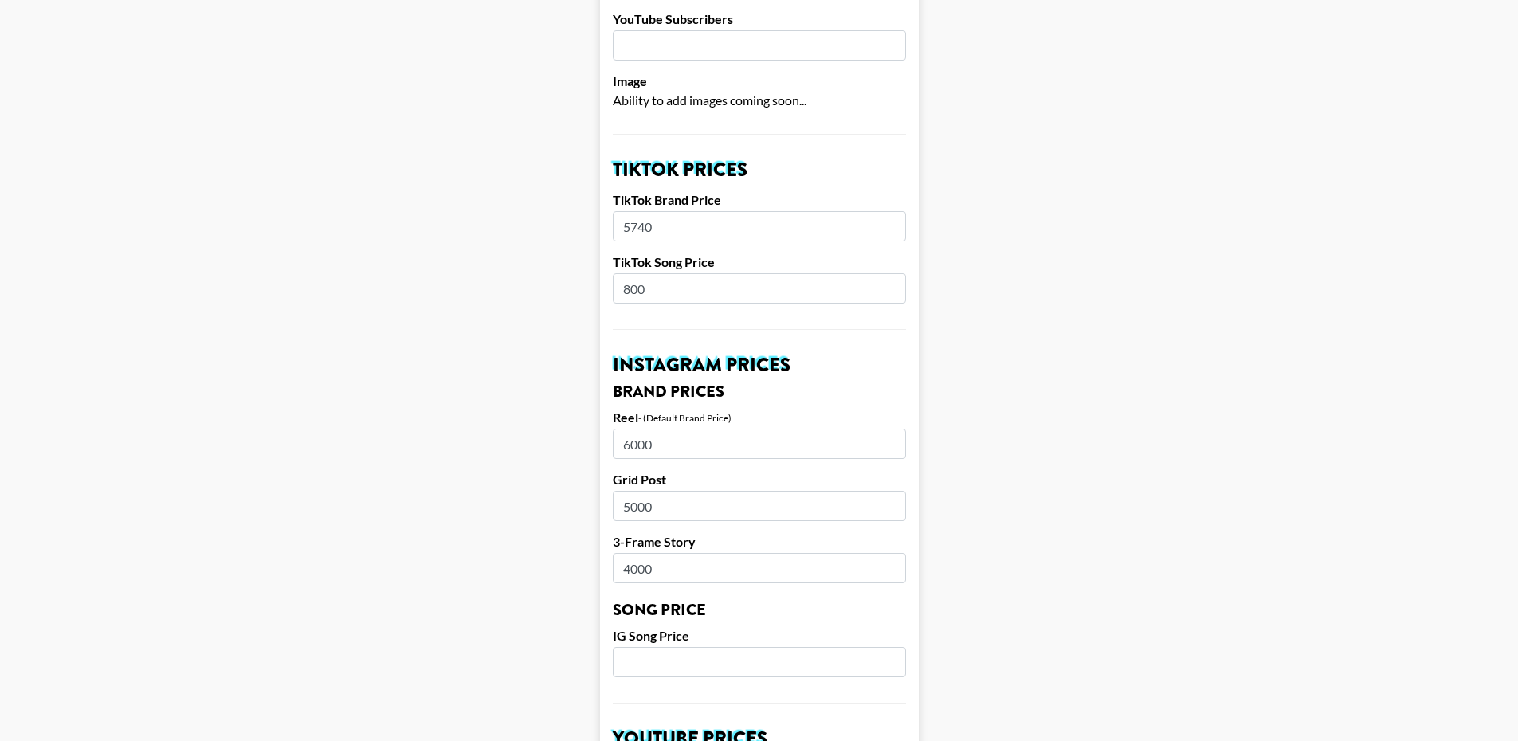
scroll to position [478, 0]
